Goal: Task Accomplishment & Management: Manage account settings

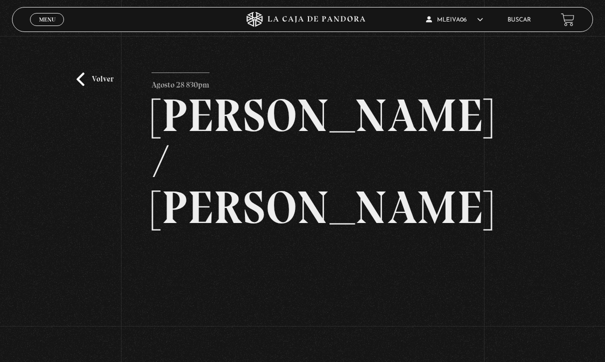
scroll to position [167, 0]
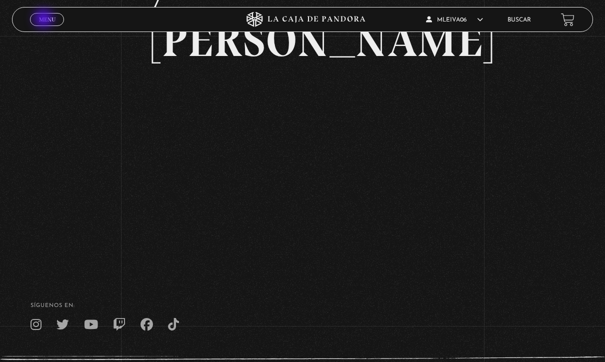
click at [45, 20] on span "Menu" at bounding box center [47, 19] width 16 height 6
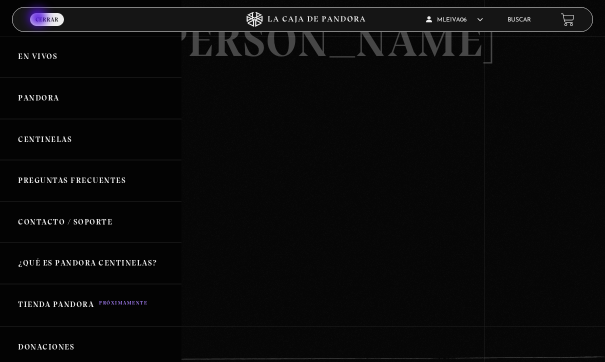
click at [39, 18] on span "Cerrar" at bounding box center [46, 19] width 23 height 6
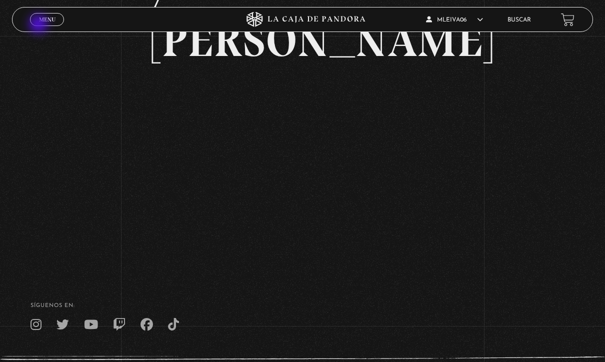
click at [39, 26] on span "Cerrar" at bounding box center [46, 28] width 23 height 7
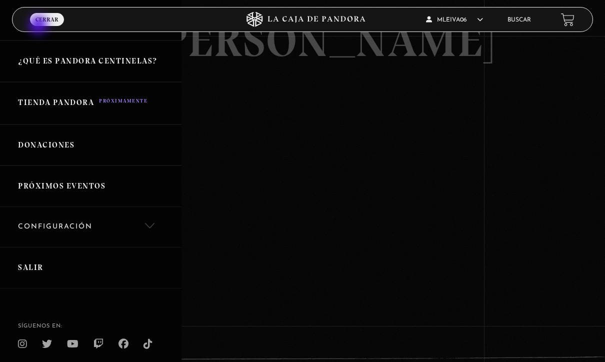
scroll to position [201, 0]
click at [37, 272] on link "Salir" at bounding box center [90, 267] width 181 height 41
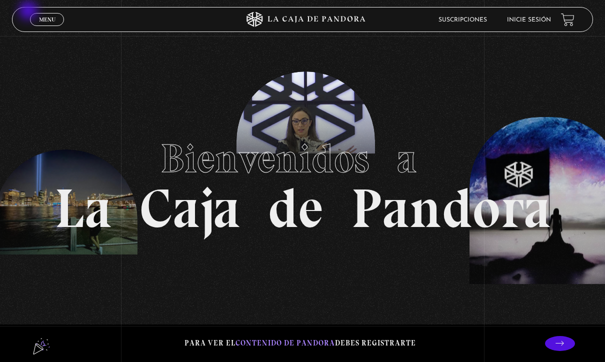
click at [44, 22] on span "Menu" at bounding box center [47, 19] width 16 height 6
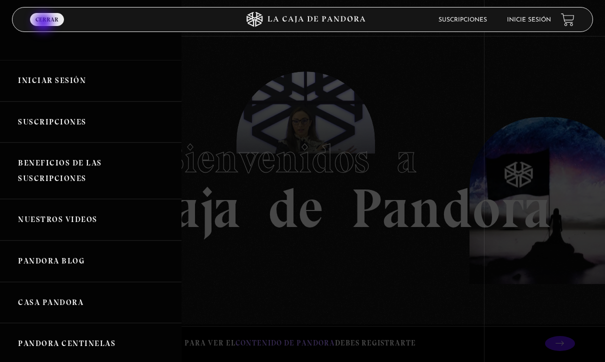
click at [34, 86] on link "Iniciar Sesión" at bounding box center [90, 80] width 181 height 41
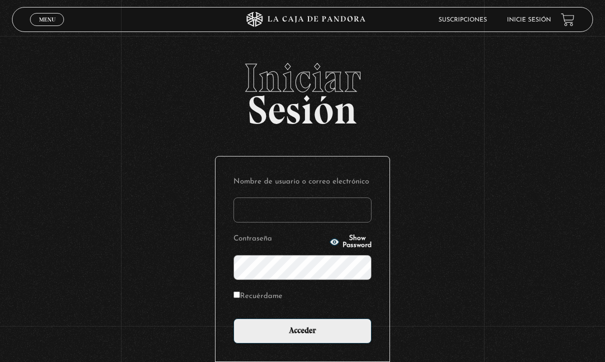
click at [254, 213] on input "Nombre de usuario o correo electrónico" at bounding box center [302, 209] width 138 height 25
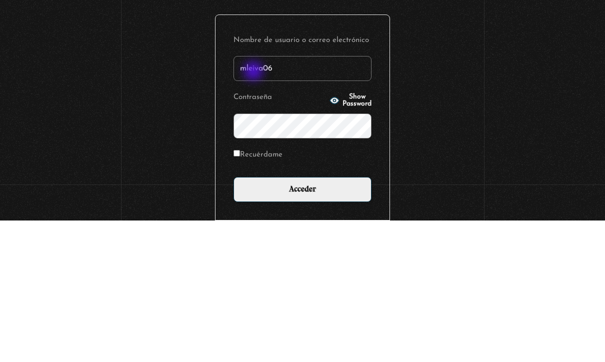
type input "mleiva06"
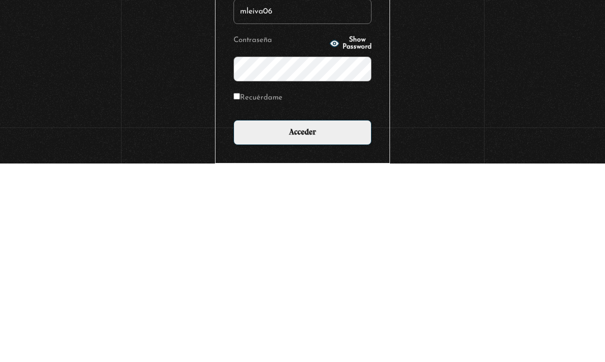
click at [330, 318] on input "Acceder" at bounding box center [302, 330] width 138 height 25
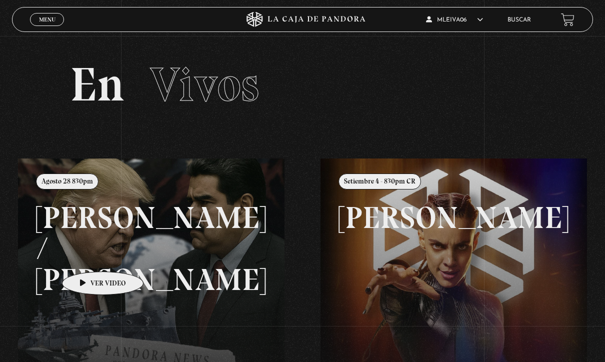
click at [88, 267] on link at bounding box center [320, 339] width 605 height 362
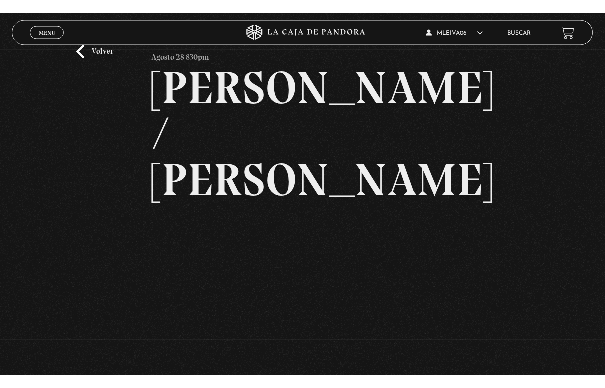
scroll to position [12, 0]
